Goal: Check status: Check status

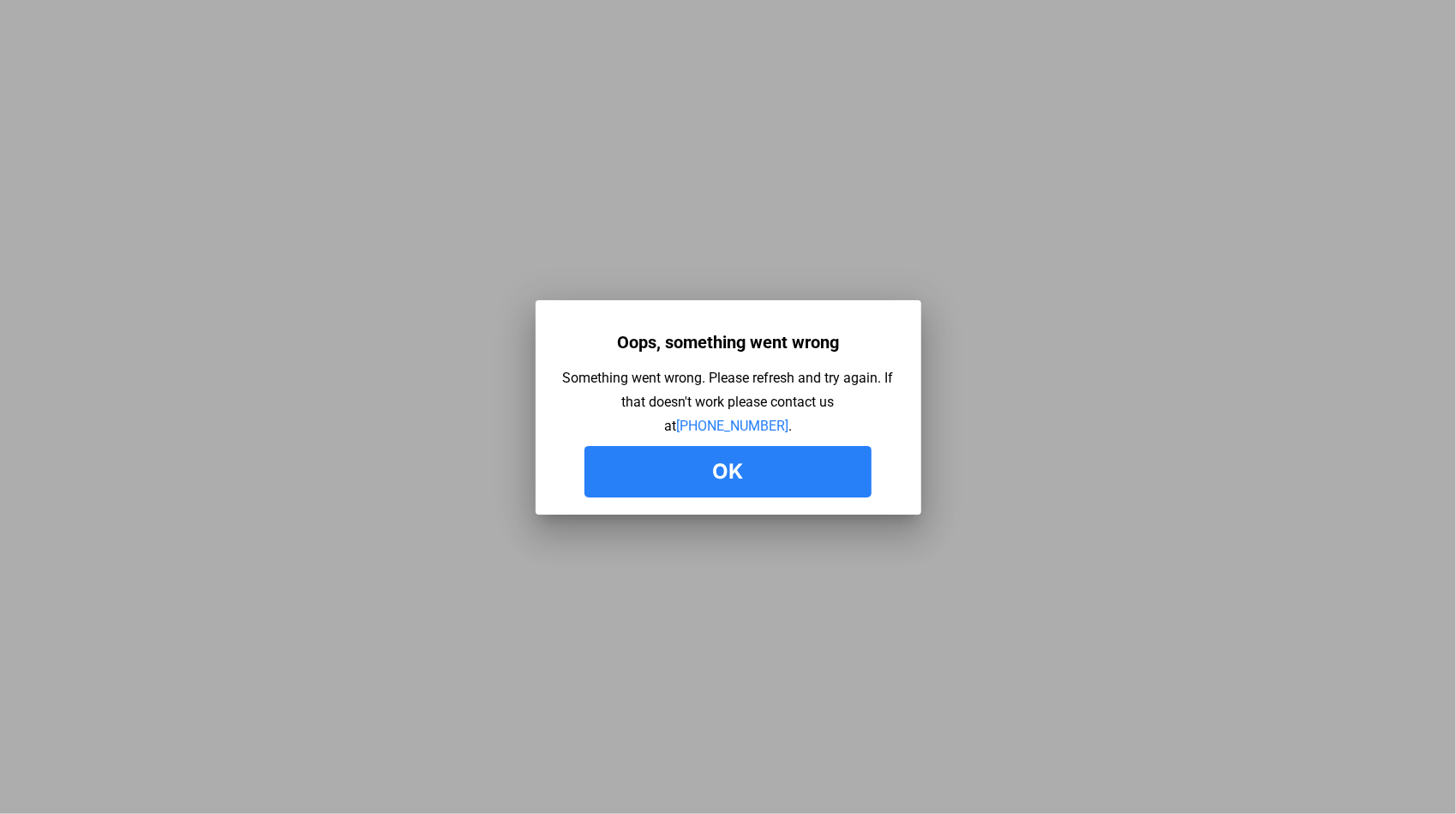
click at [676, 418] on link "[PHONE_NUMBER]" at bounding box center [732, 426] width 112 height 17
click at [701, 473] on button "Ok" at bounding box center [728, 471] width 287 height 52
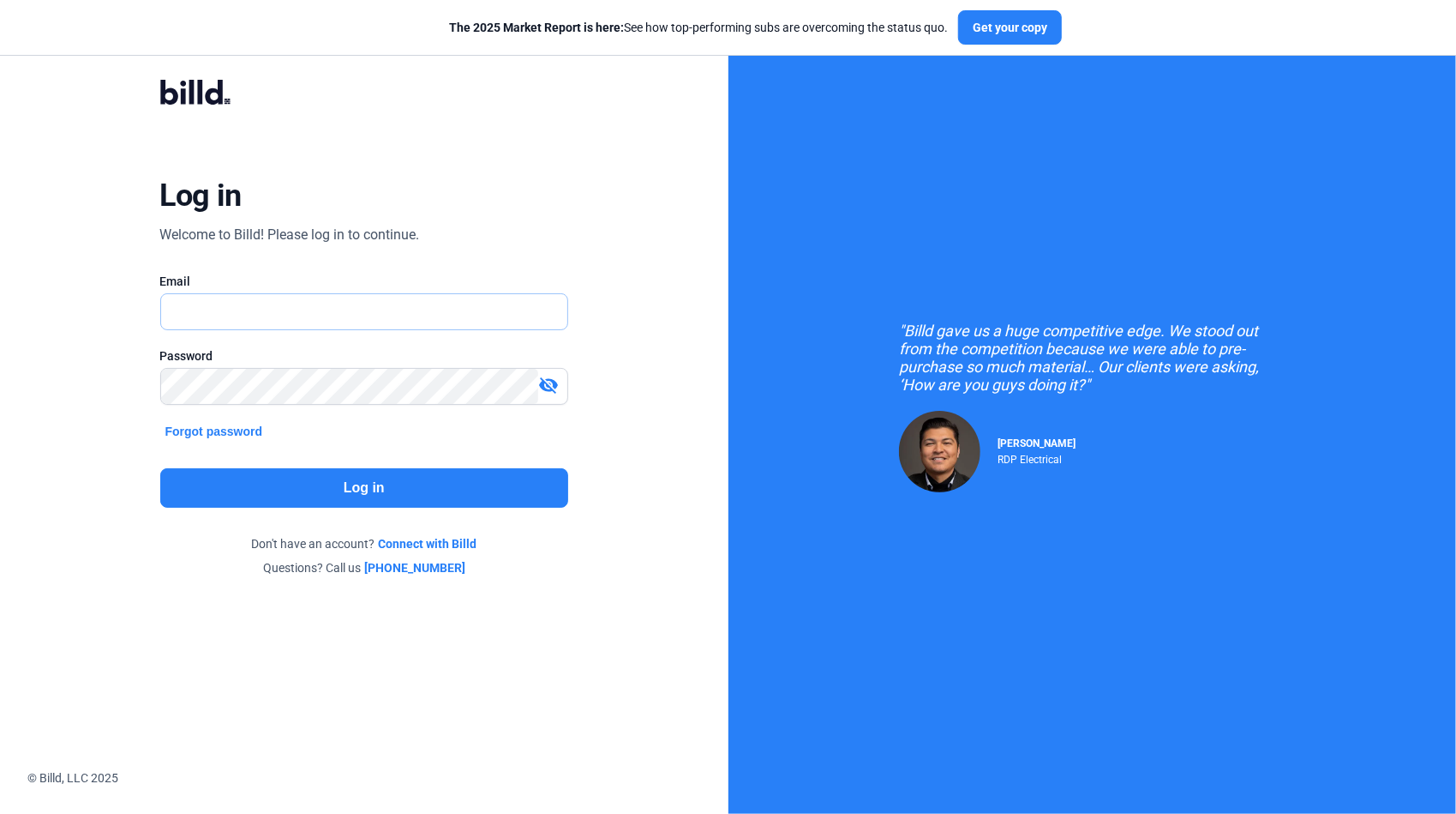
click at [284, 320] on input "text" at bounding box center [365, 312] width 407 height 35
type input "[PERSON_NAME][EMAIL_ADDRESS][DOMAIN_NAME]"
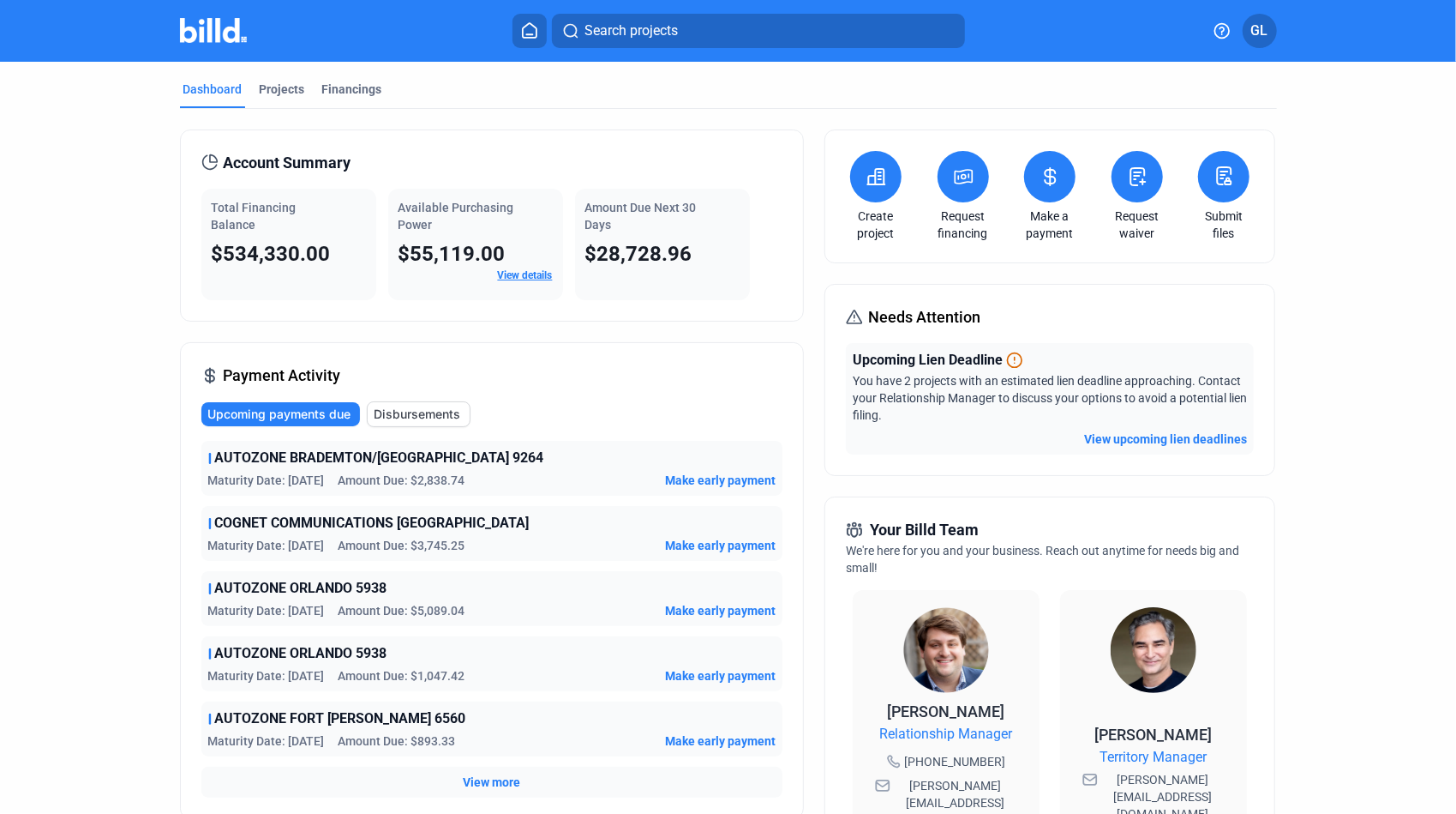
click at [714, 43] on button "Search projects" at bounding box center [758, 30] width 413 height 34
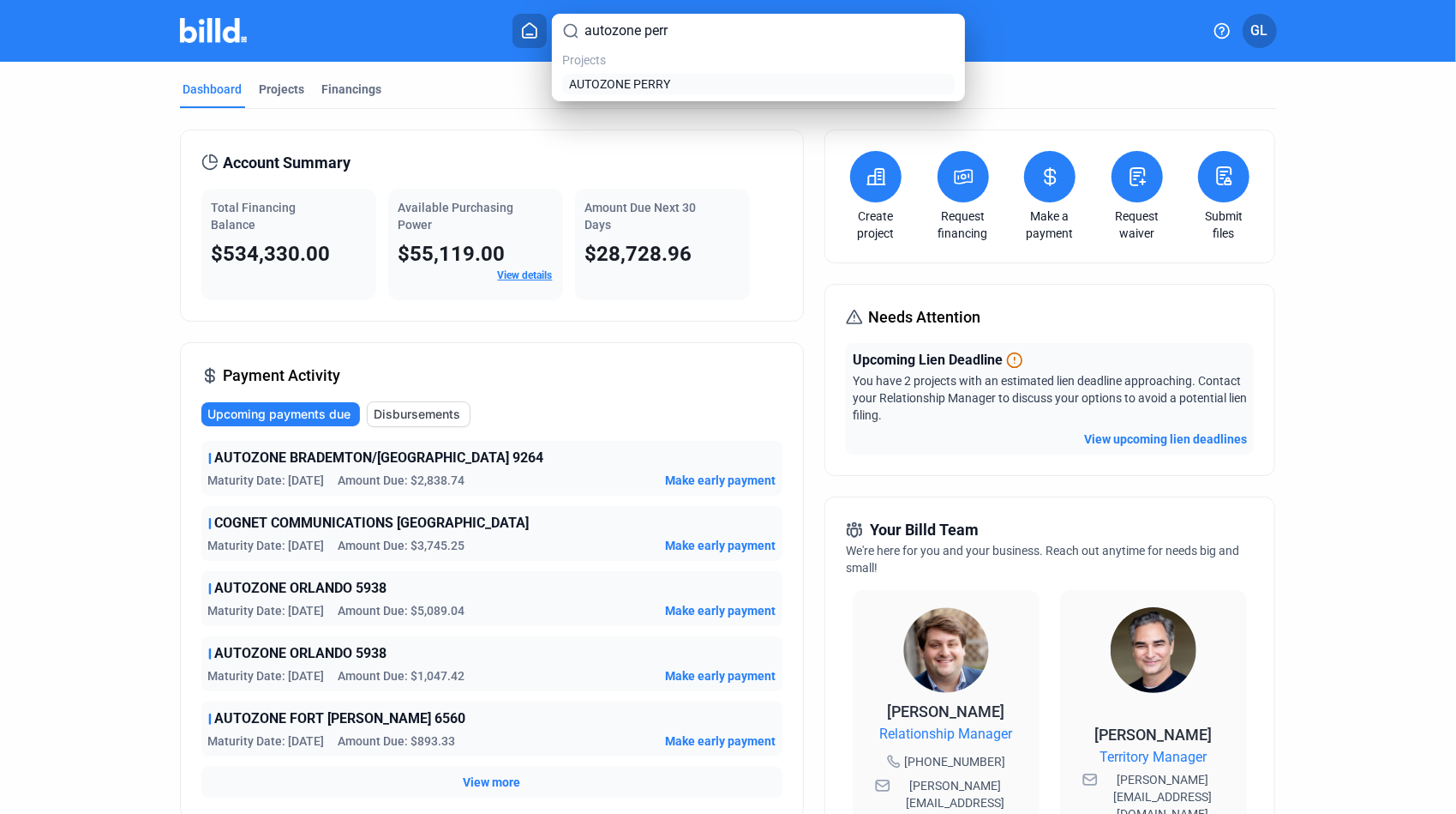
type input "autozone perr"
click at [682, 83] on link "AUTOZONE PERRY" at bounding box center [758, 84] width 385 height 18
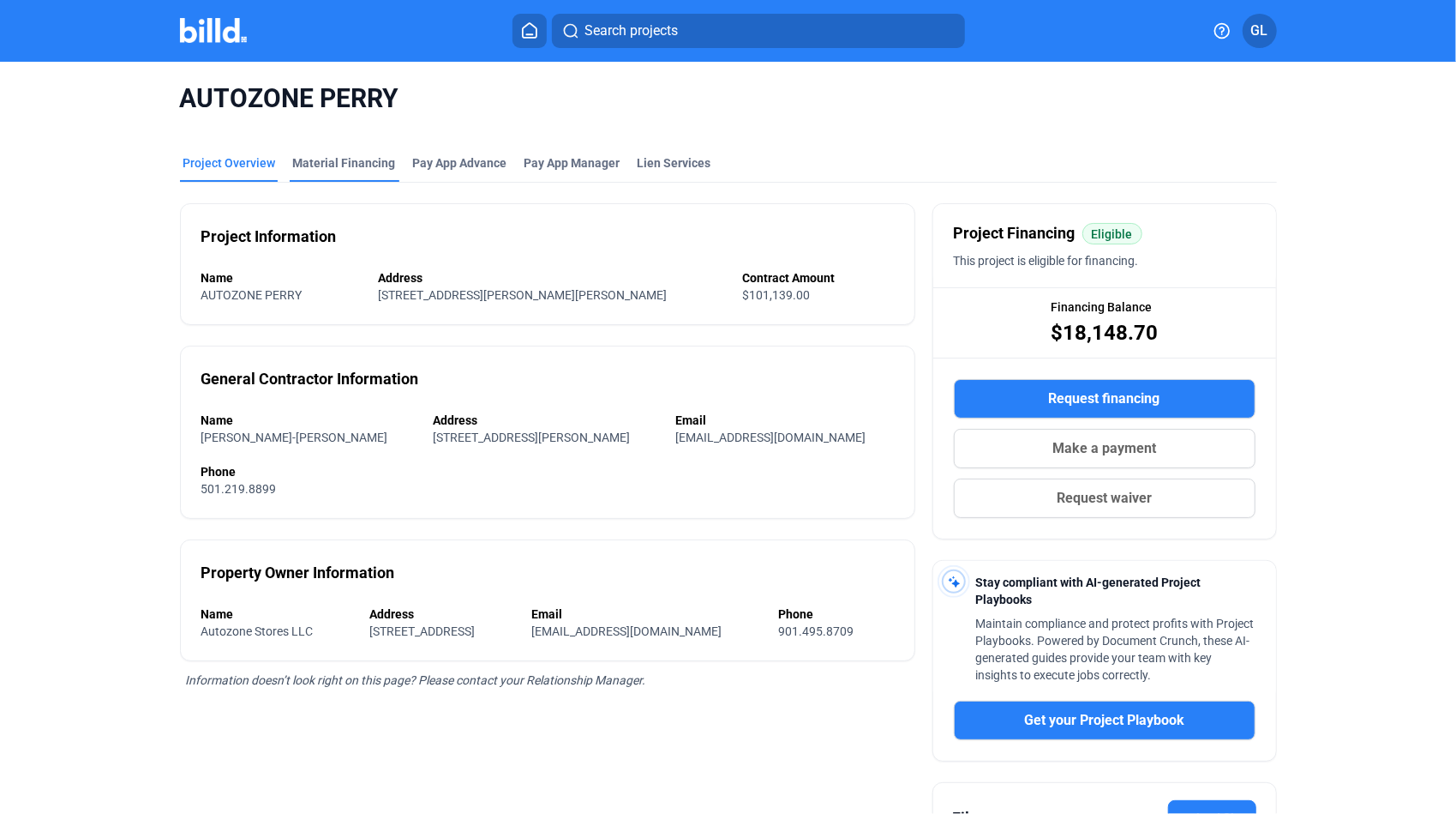
click at [341, 165] on div "Material Financing" at bounding box center [345, 164] width 103 height 18
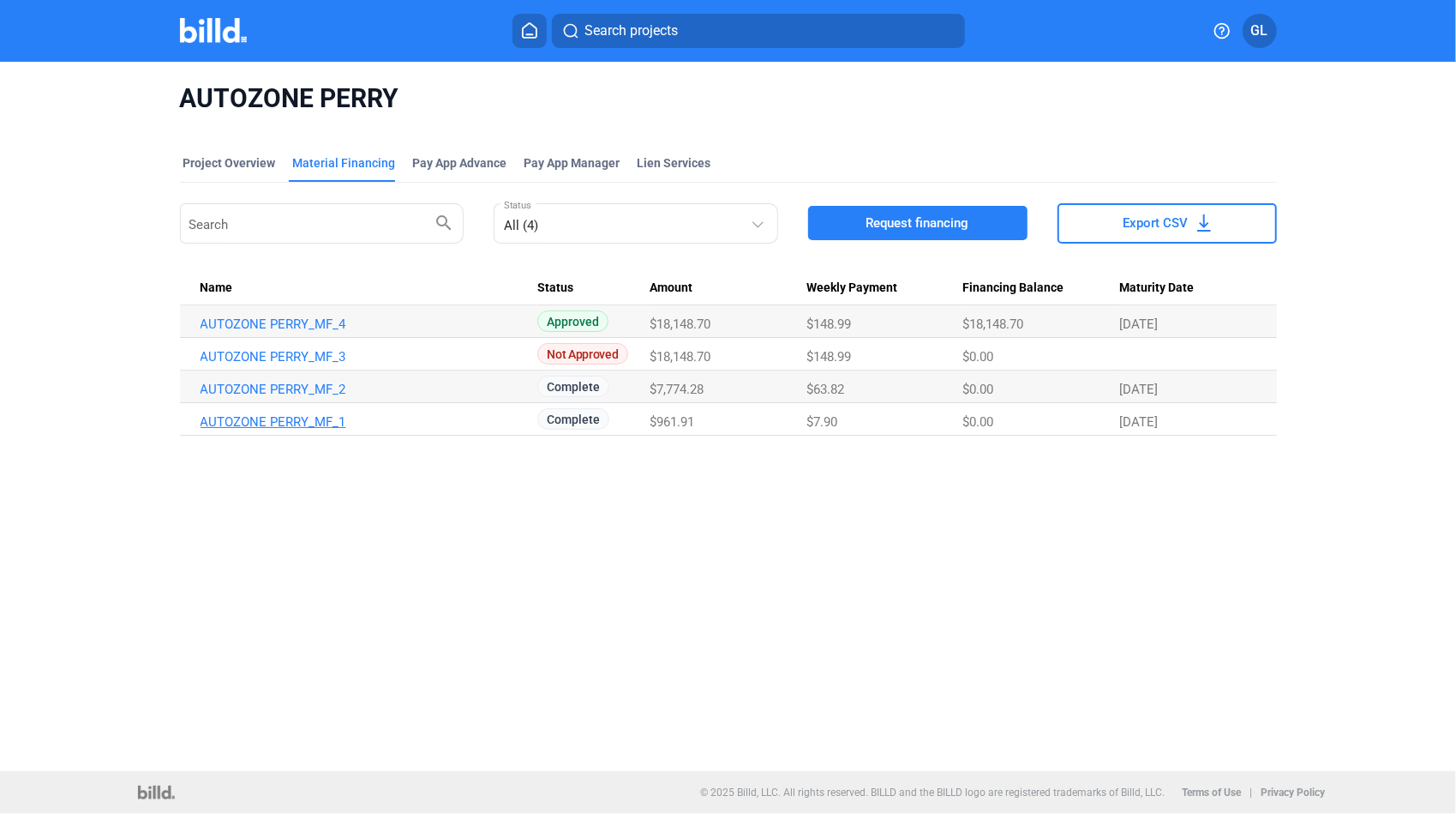
click at [303, 332] on link "AUTOZONE PERRY_MF_1" at bounding box center [366, 324] width 332 height 16
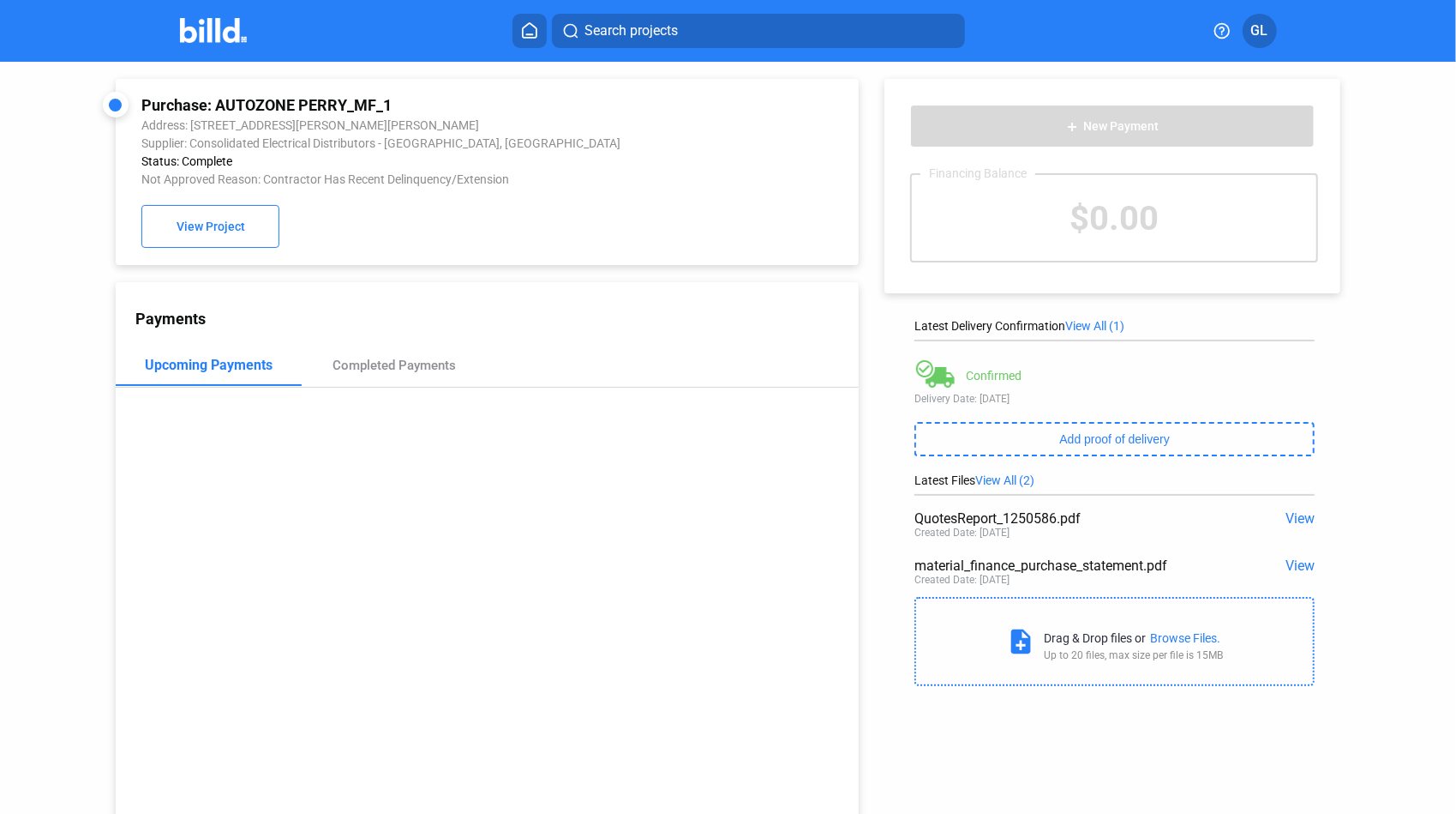
click at [1296, 523] on span "View" at bounding box center [1300, 518] width 29 height 17
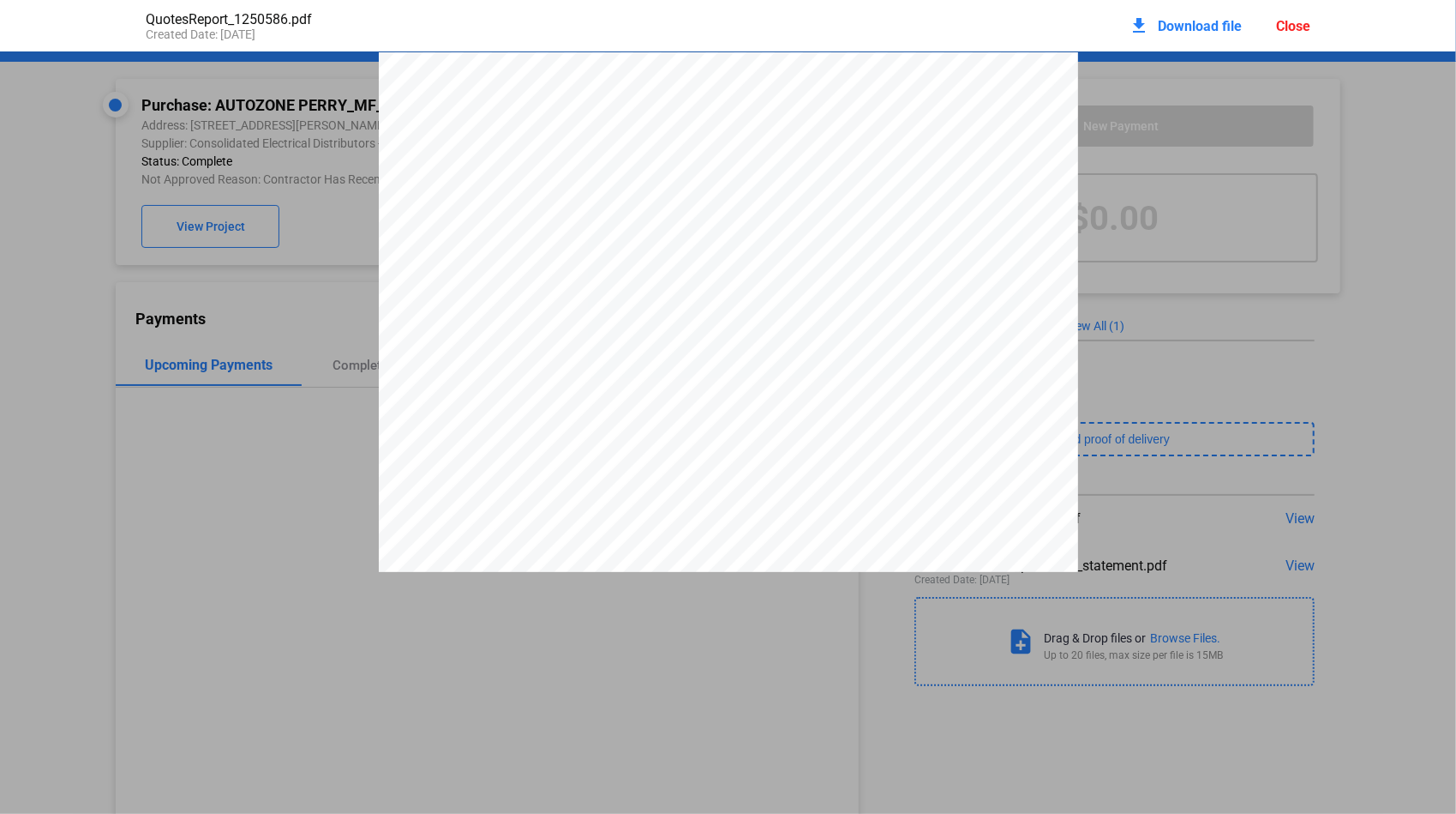
scroll to position [9, 0]
drag, startPoint x: 900, startPoint y: 114, endPoint x: 945, endPoint y: 111, distance: 45.1
click at [945, 111] on span "Q1250586" at bounding box center [927, 106] width 48 height 11
drag, startPoint x: 945, startPoint y: 111, endPoint x: 920, endPoint y: 118, distance: 26.0
click at [1294, 32] on div "Close" at bounding box center [1292, 25] width 34 height 17
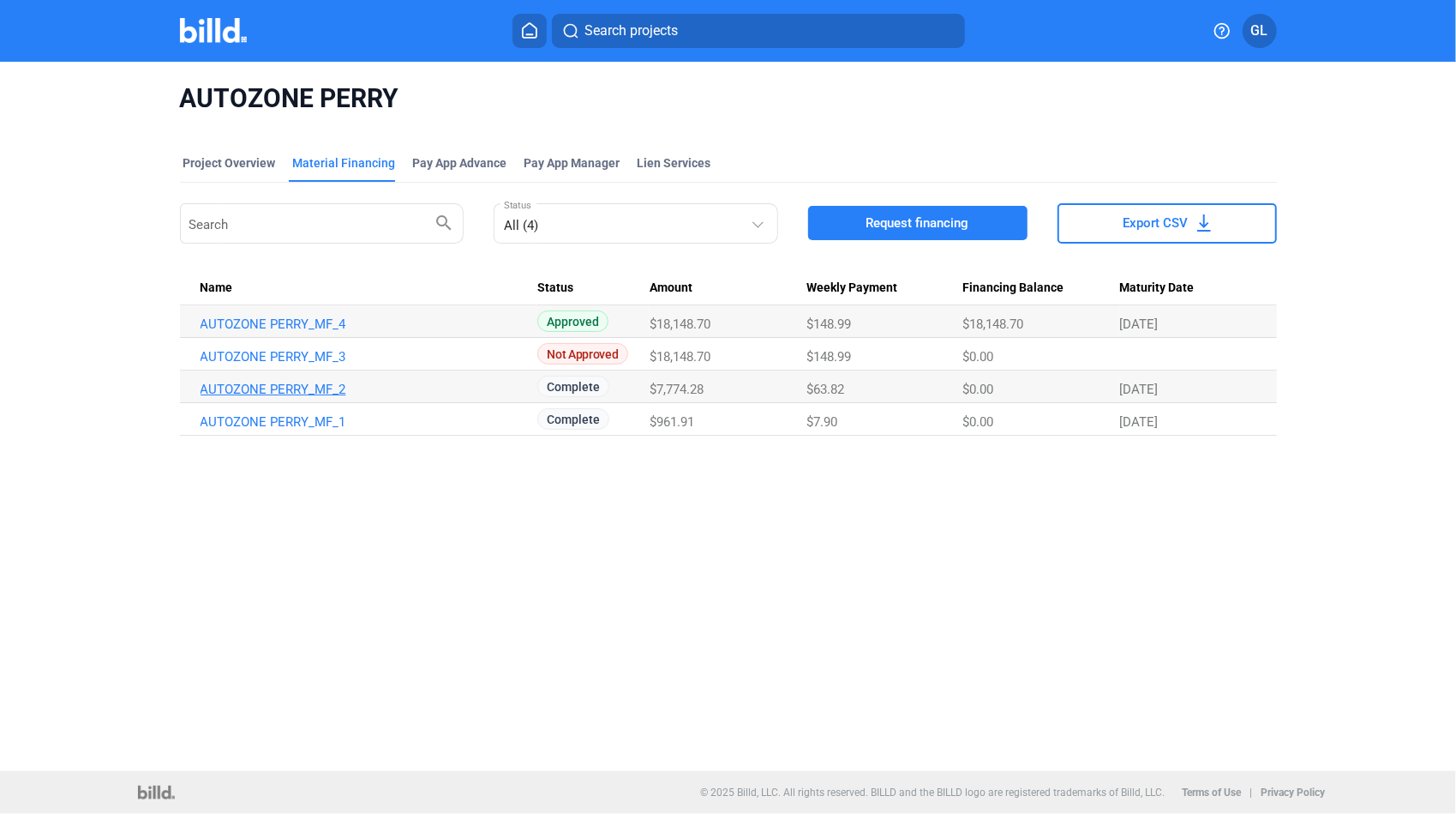
click at [331, 332] on link "AUTOZONE PERRY_MF_2" at bounding box center [366, 324] width 332 height 16
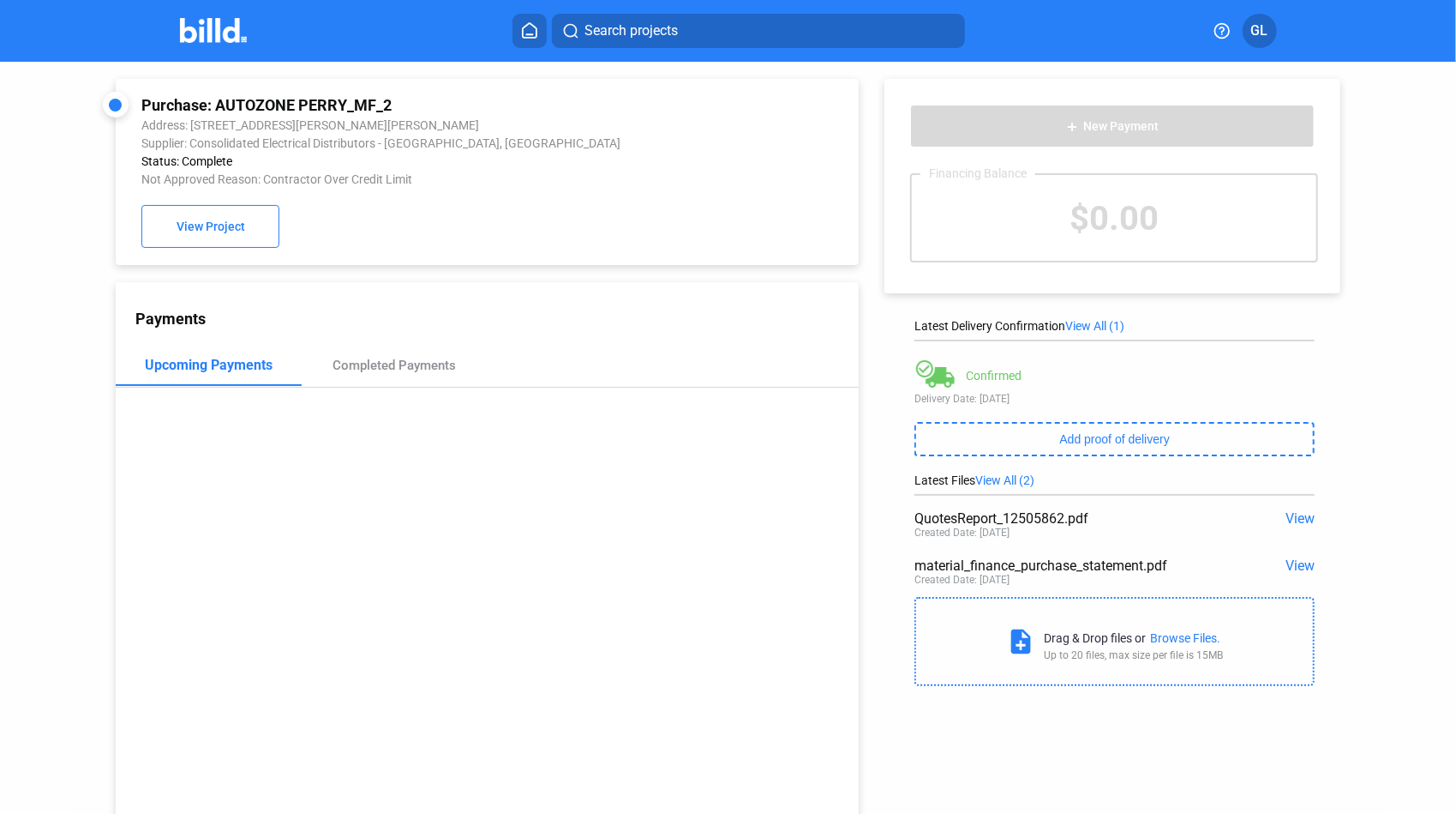
click at [1304, 518] on span "View" at bounding box center [1300, 518] width 29 height 17
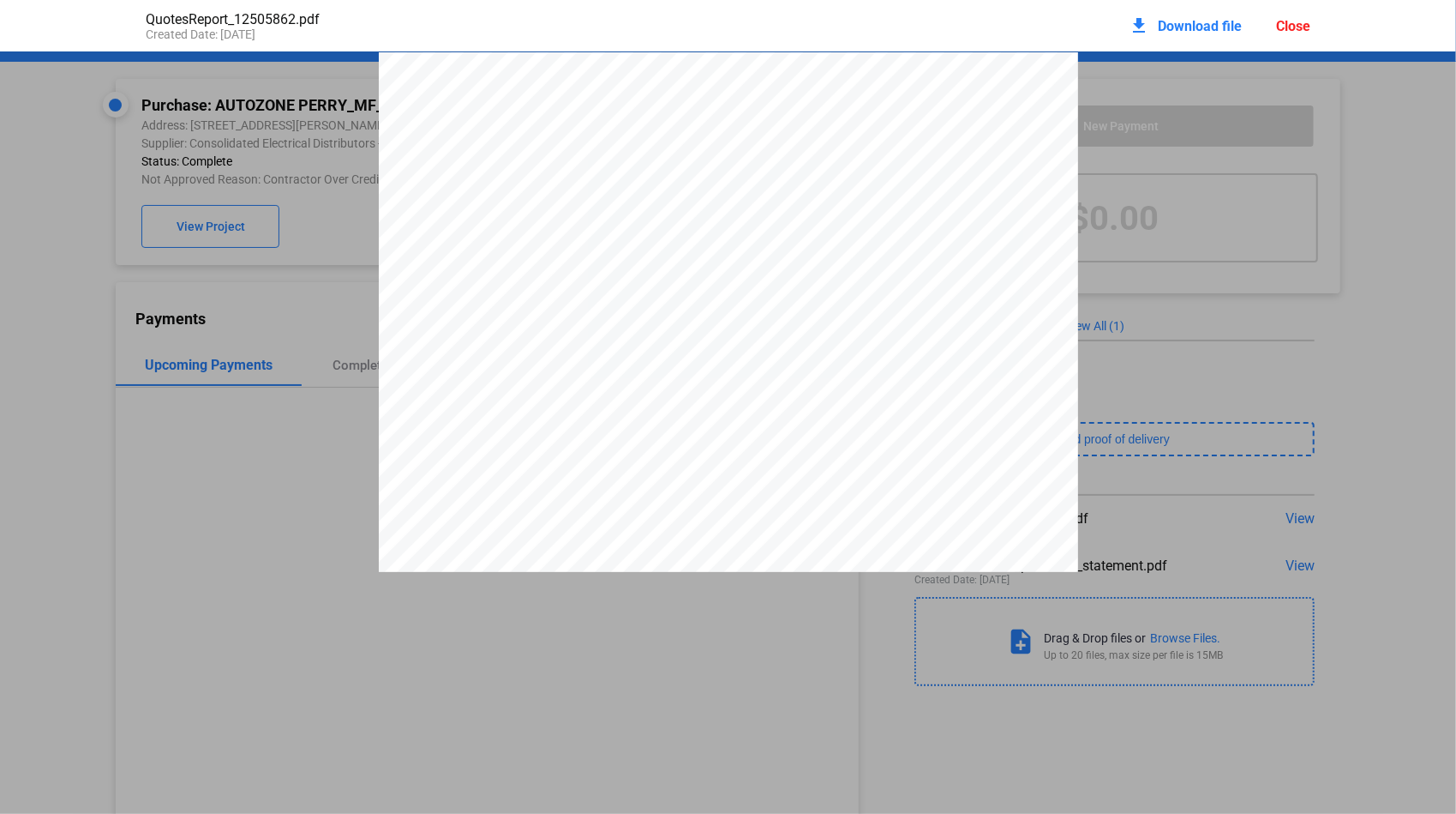
scroll to position [9, 0]
drag, startPoint x: 898, startPoint y: 115, endPoint x: 932, endPoint y: 115, distance: 34.0
click at [932, 115] on div "LN Product Qty Price Per * Ext Price 01 LAN 49007-02FL 320CONT/400 3PH 7T 1/2 S…" at bounding box center [728, 497] width 700 height 906
click at [932, 112] on span "Q1250586" at bounding box center [927, 106] width 48 height 11
drag, startPoint x: 932, startPoint y: 115, endPoint x: 944, endPoint y: 113, distance: 12.2
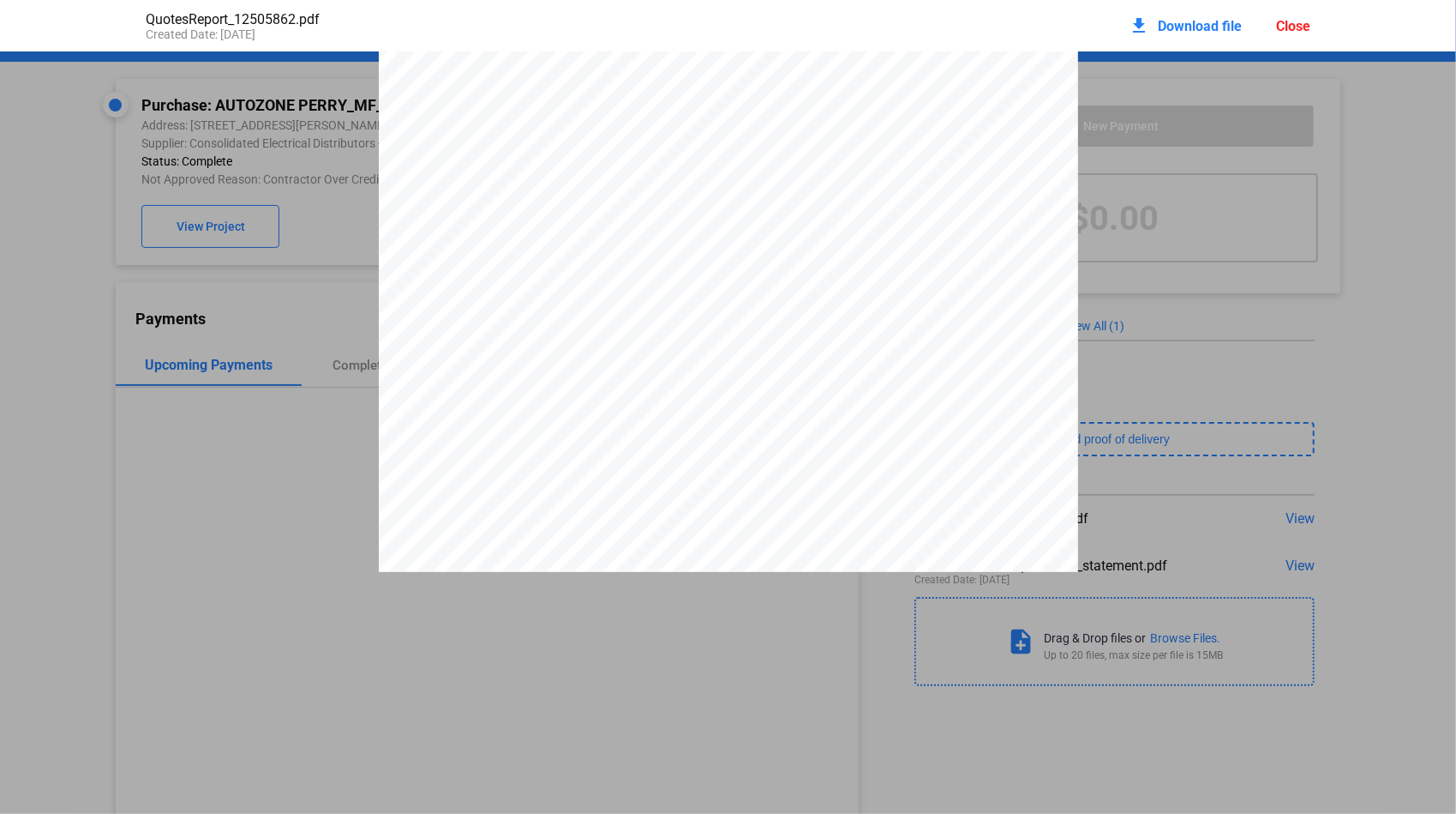
click at [944, 112] on span "Q1250586" at bounding box center [927, 106] width 48 height 11
drag, startPoint x: 944, startPoint y: 113, endPoint x: 952, endPoint y: 109, distance: 8.9
drag, startPoint x: 952, startPoint y: 109, endPoint x: 901, endPoint y: 110, distance: 51.0
click at [903, 110] on span "Q1250586" at bounding box center [927, 106] width 48 height 11
drag, startPoint x: 901, startPoint y: 110, endPoint x: 944, endPoint y: 115, distance: 43.3
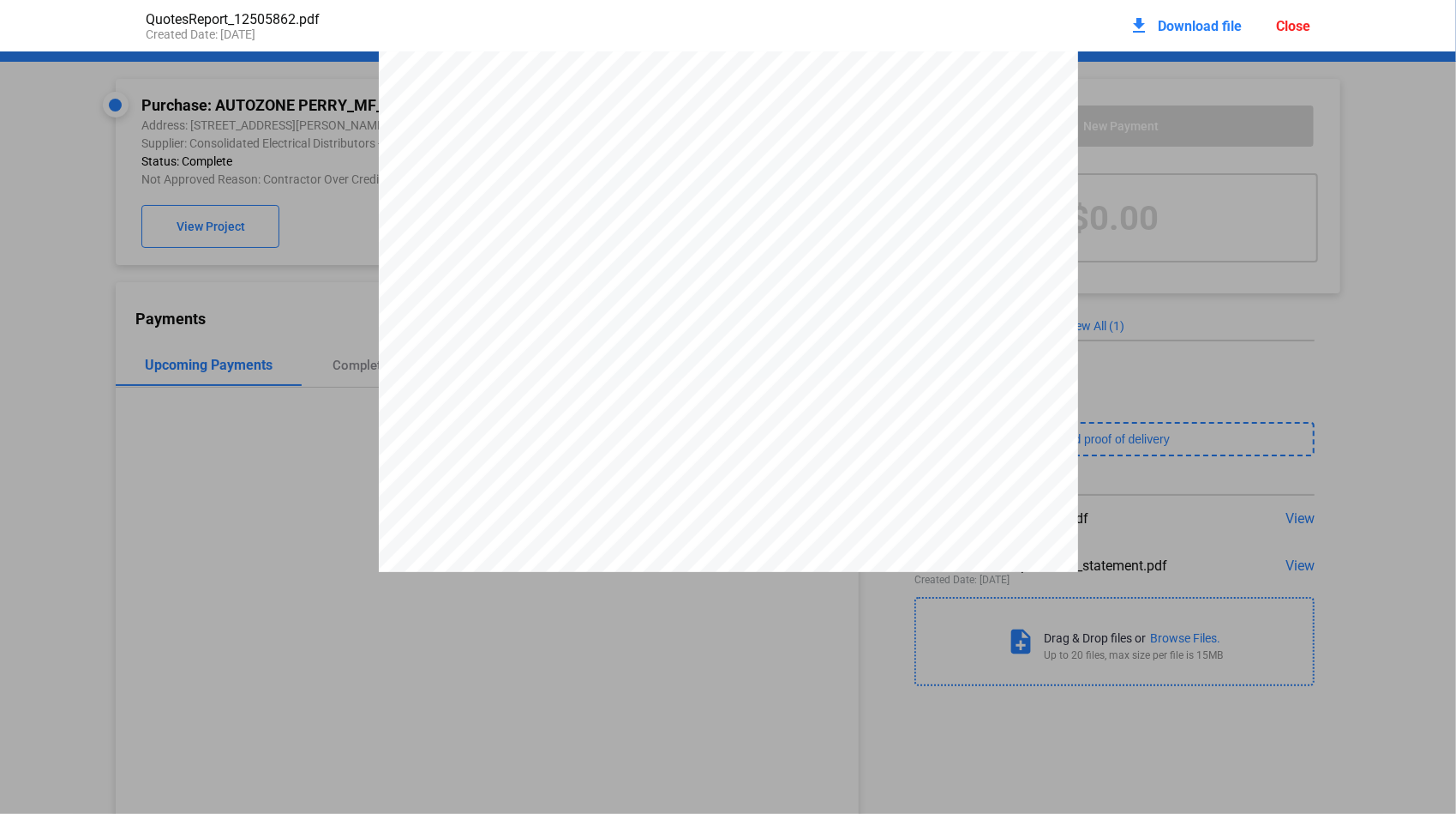
click at [944, 112] on span "Q1250586" at bounding box center [927, 106] width 48 height 11
click at [1294, 22] on div "Close" at bounding box center [1292, 25] width 34 height 17
